Goal: Task Accomplishment & Management: Manage account settings

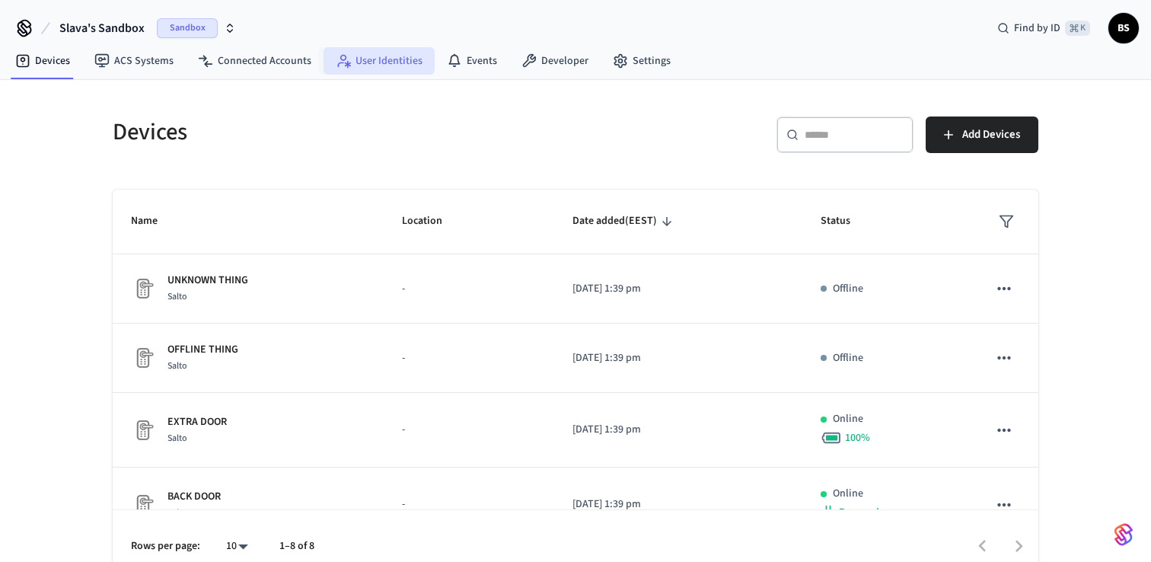
click at [394, 57] on link "User Identities" at bounding box center [379, 60] width 111 height 27
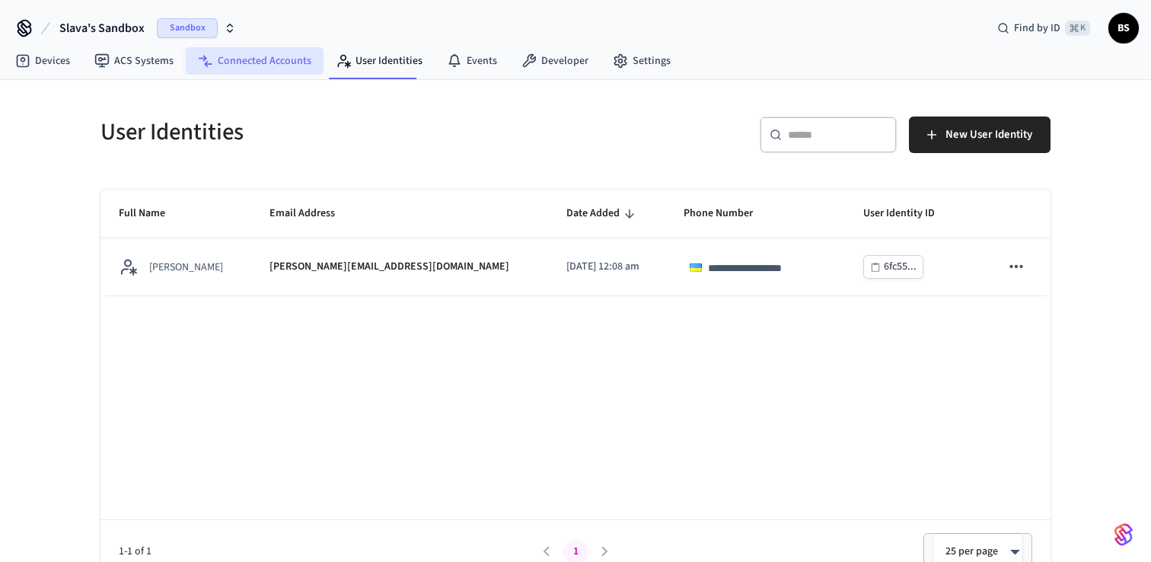
click at [220, 67] on link "Connected Accounts" at bounding box center [255, 60] width 138 height 27
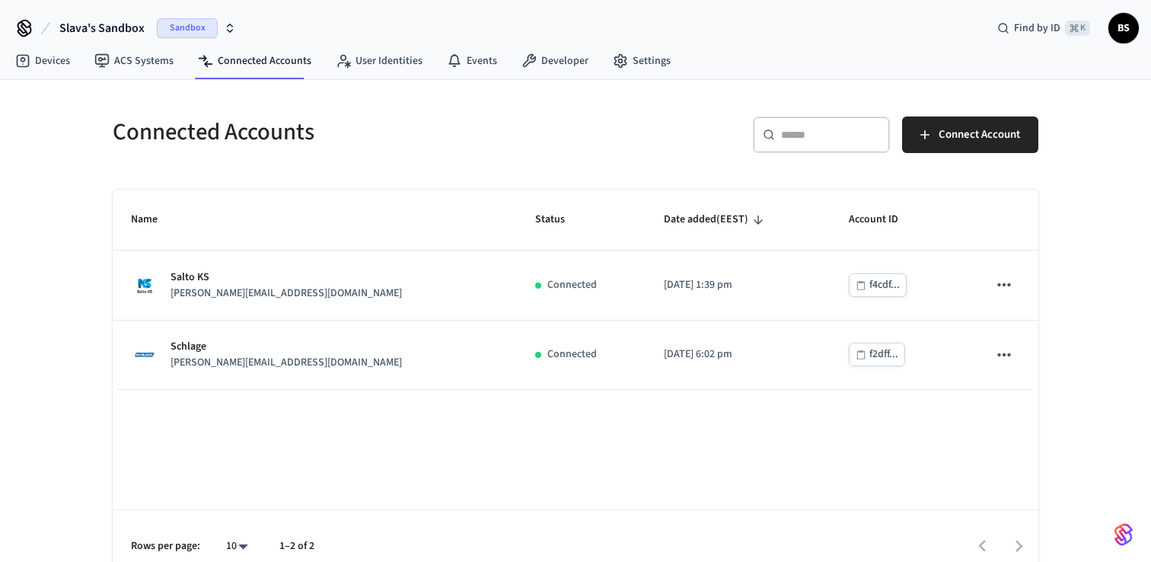
click at [1128, 30] on span "BS" at bounding box center [1123, 27] width 27 height 27
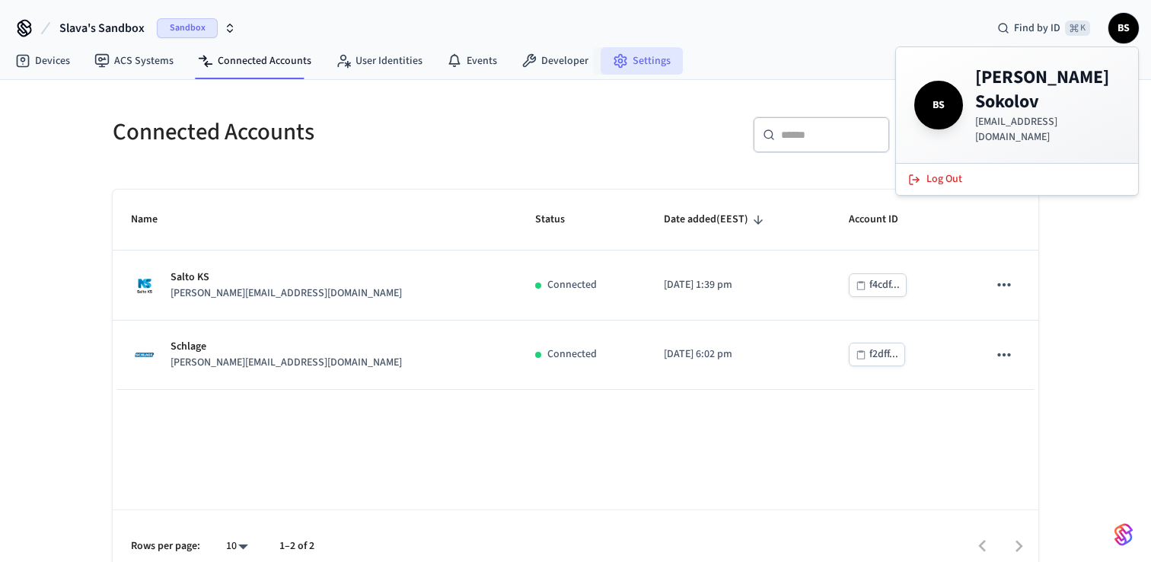
click at [641, 65] on link "Settings" at bounding box center [642, 60] width 82 height 27
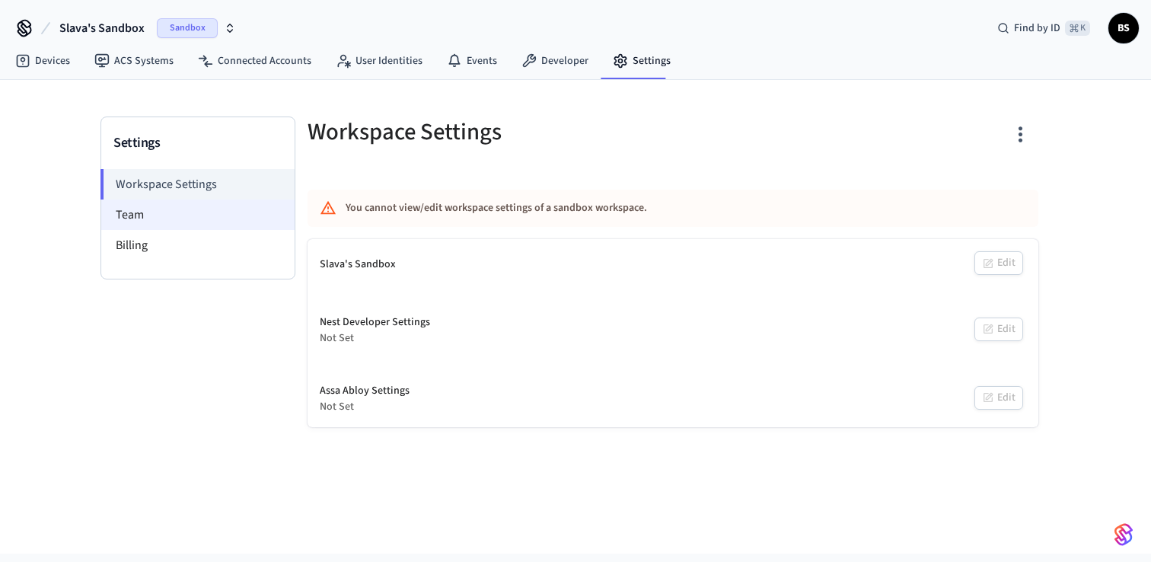
click at [146, 214] on li "Team" at bounding box center [197, 215] width 193 height 30
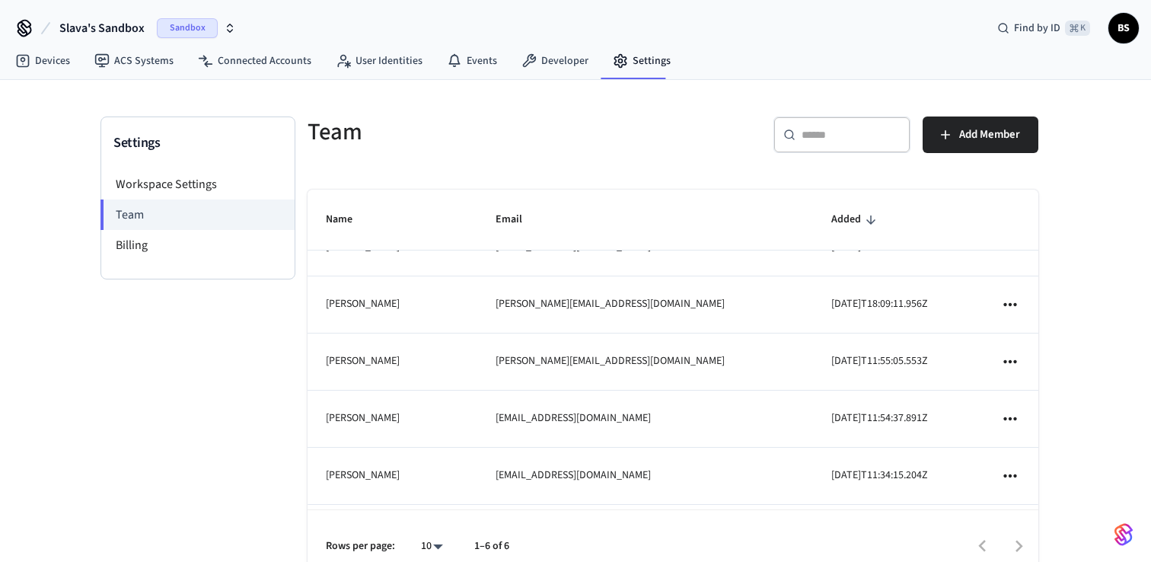
scroll to position [30, 0]
click at [1014, 304] on icon "sticky table" at bounding box center [1011, 307] width 20 height 20
click at [1028, 341] on li "Remove" at bounding box center [1053, 349] width 80 height 40
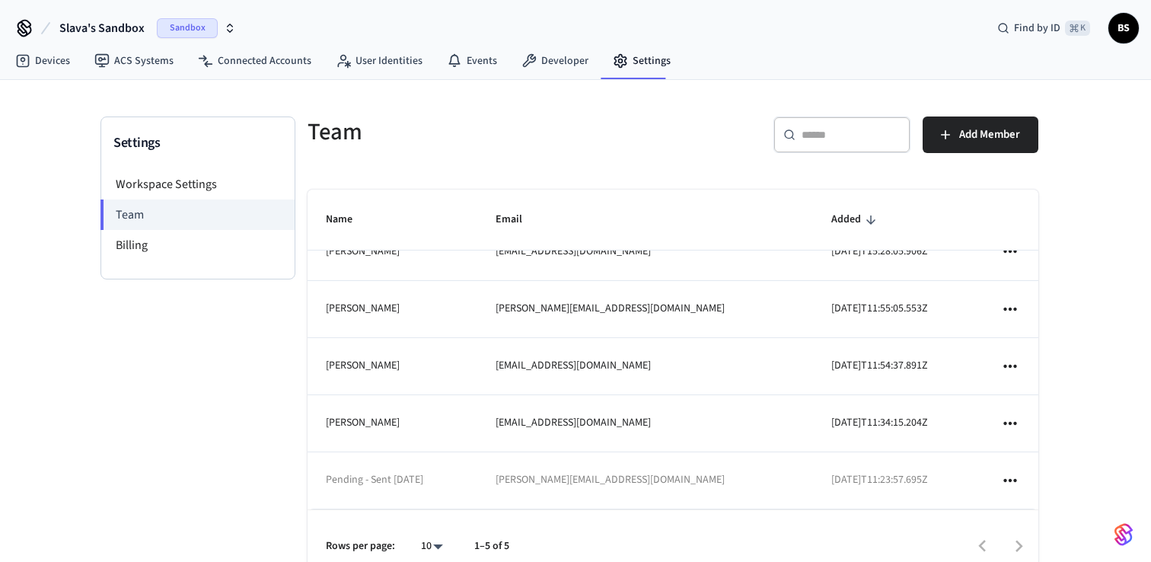
scroll to position [28, 0]
